Goal: Find specific page/section: Find specific page/section

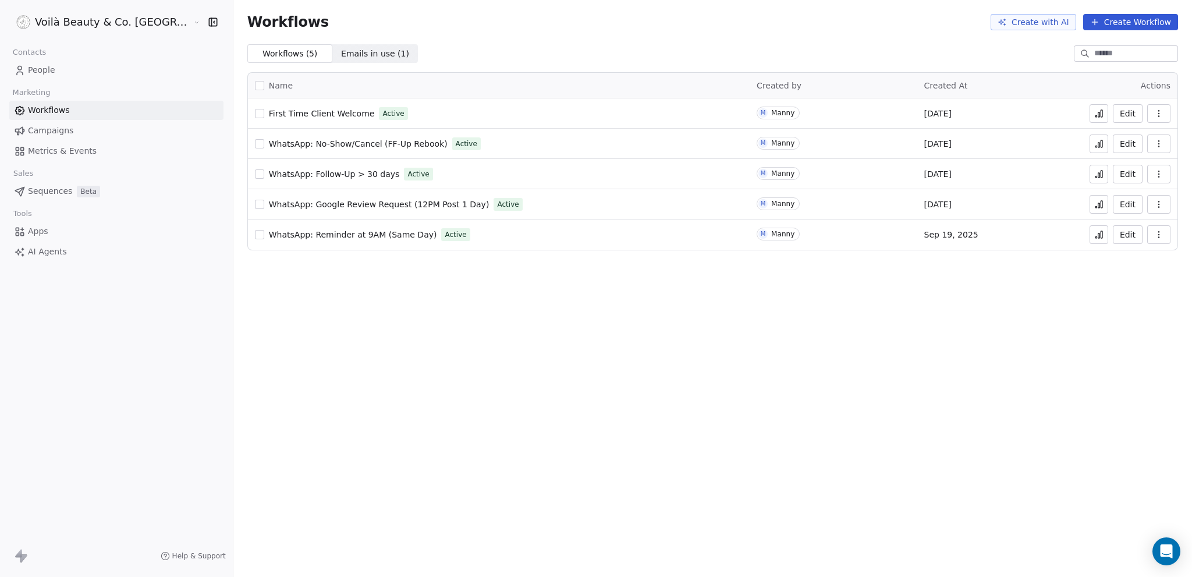
click at [305, 111] on span "First Time Client Welcome" at bounding box center [322, 113] width 106 height 9
click at [43, 69] on span "People" at bounding box center [41, 70] width 27 height 12
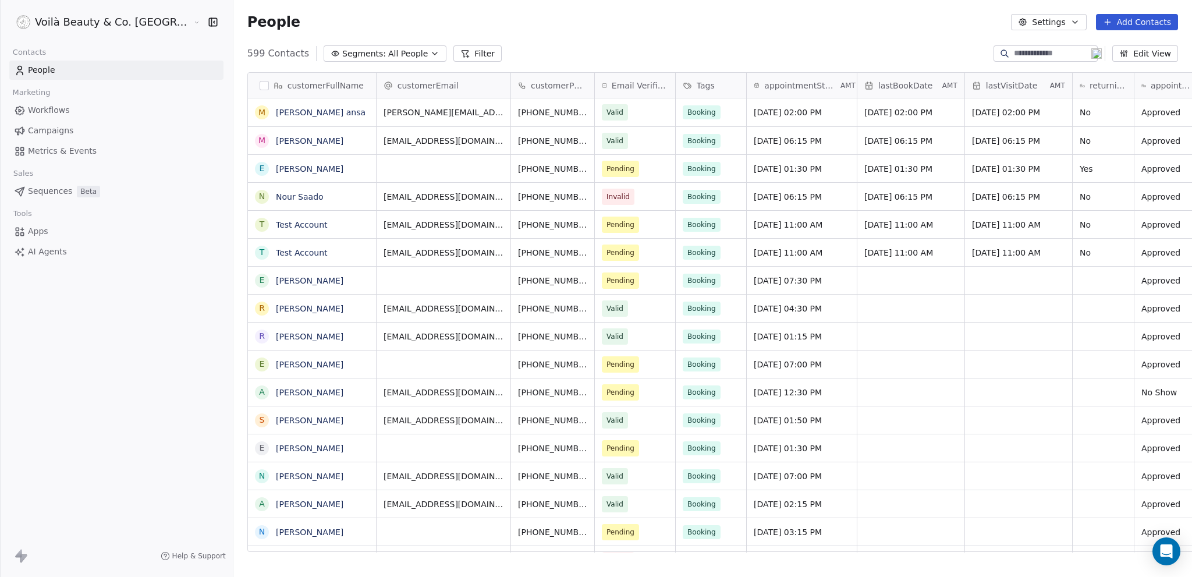
scroll to position [499, 1006]
click at [36, 112] on span "Workflows" at bounding box center [49, 110] width 42 height 12
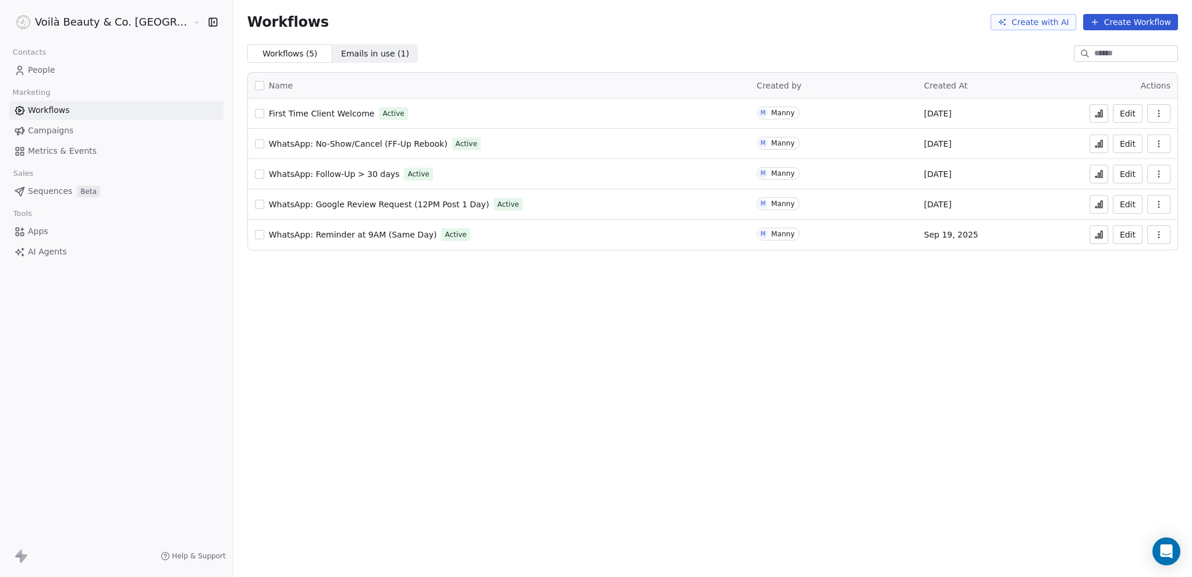
click at [271, 114] on span "First Time Client Welcome" at bounding box center [322, 113] width 106 height 9
click at [272, 112] on span "First Time Client Welcome" at bounding box center [322, 113] width 106 height 9
